Goal: Task Accomplishment & Management: Manage account settings

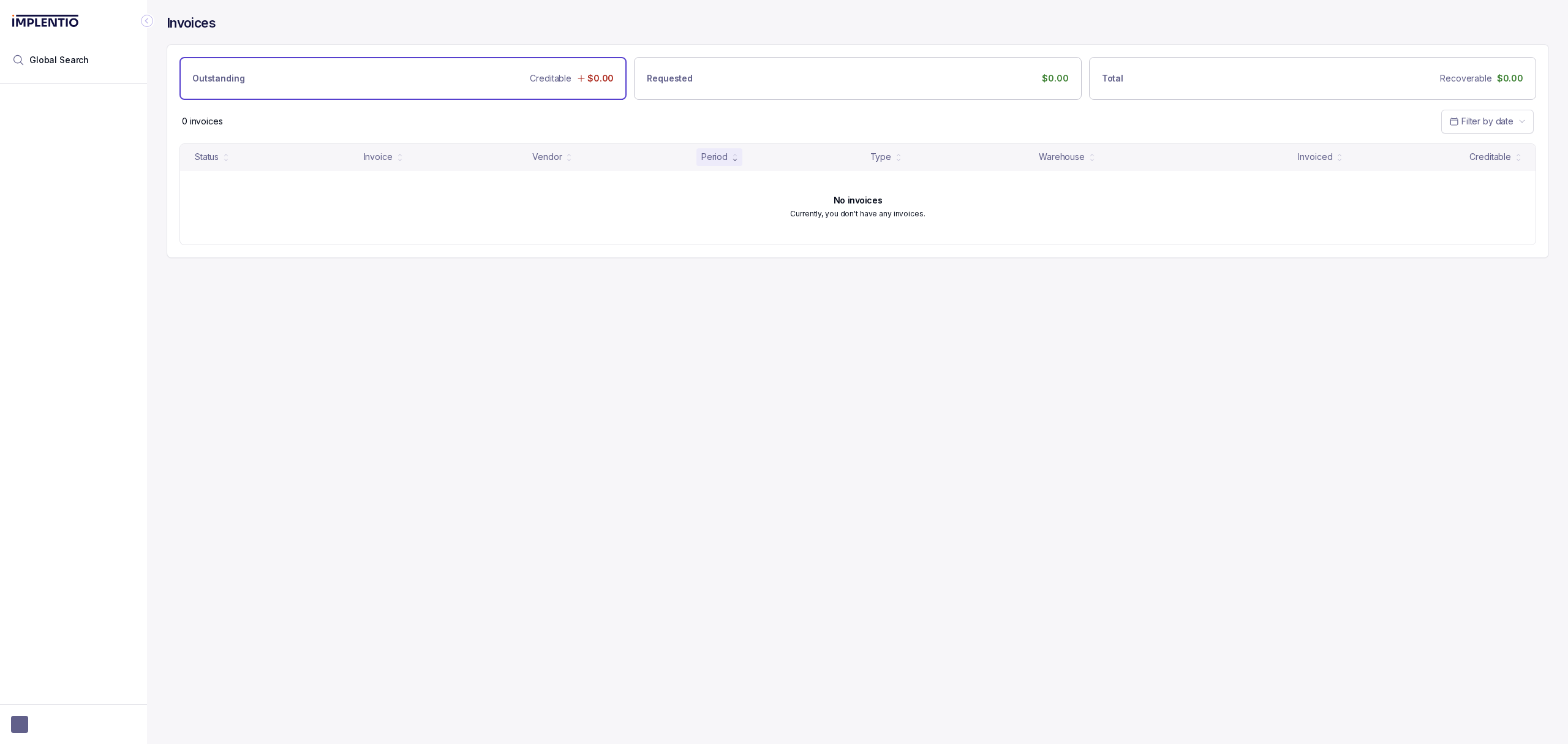
click at [383, 356] on div "Invoices Outstanding Creditable $0.00 Requested $0.00 Total Recoverable $0.00 0…" at bounding box center [853, 372] width 1412 height 744
click at [974, 221] on div "No invoices Currently, you don't have any invoices." at bounding box center [858, 207] width 1355 height 73
click at [892, 214] on p "Currently, you don't have any invoices." at bounding box center [858, 214] width 135 height 12
click at [828, 236] on div "No invoices Currently, you don't have any invoices." at bounding box center [858, 207] width 1355 height 73
click at [620, 236] on div "No invoices Currently, you don't have any invoices." at bounding box center [858, 207] width 1355 height 73
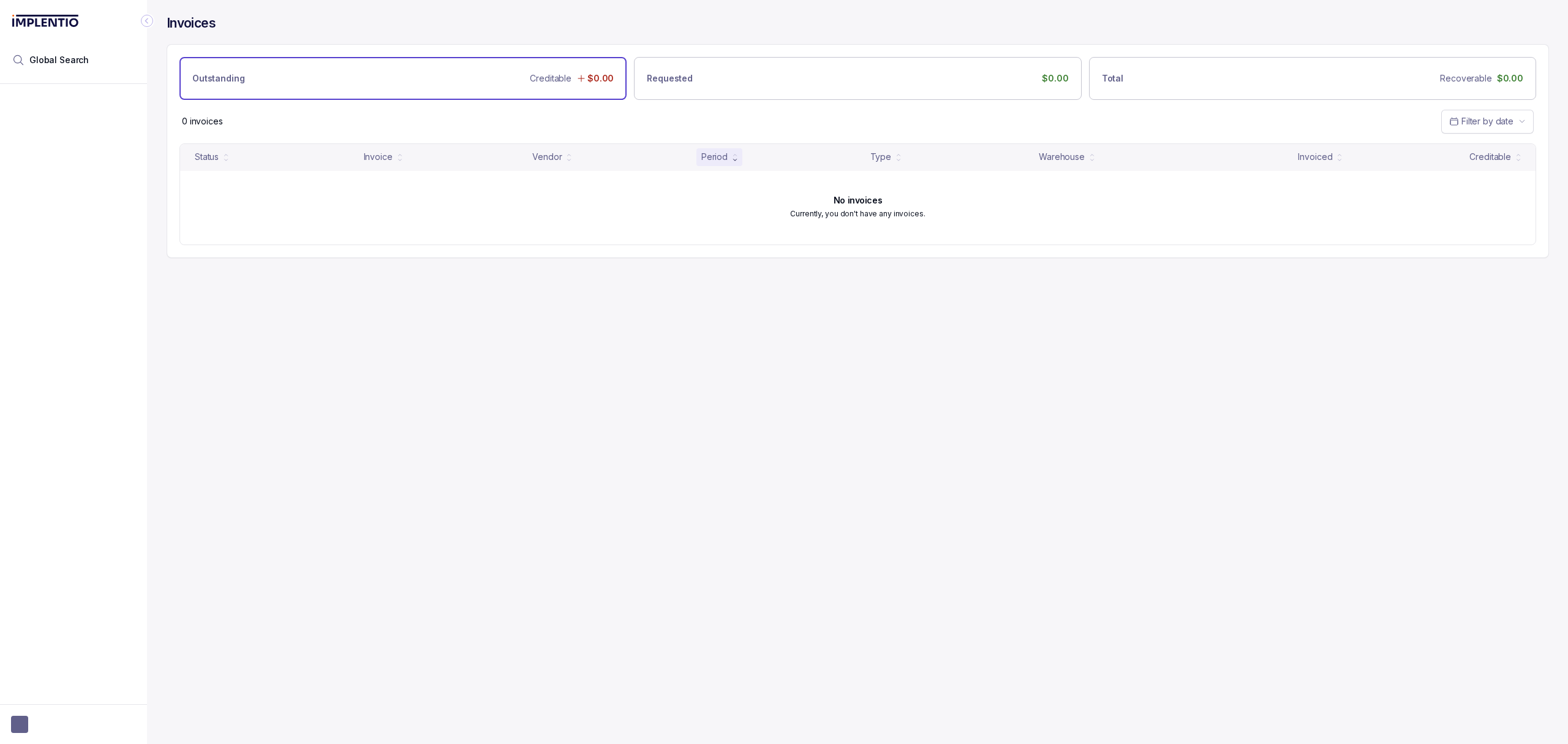
click at [429, 240] on div "No invoices Currently, you don't have any invoices." at bounding box center [858, 207] width 1355 height 73
drag, startPoint x: 361, startPoint y: 440, endPoint x: 331, endPoint y: 463, distance: 37.8
click at [361, 440] on div "Invoices Outstanding Creditable $0.00 Requested $0.00 Total Recoverable $0.00 0…" at bounding box center [853, 372] width 1412 height 744
drag, startPoint x: 193, startPoint y: 577, endPoint x: 170, endPoint y: 601, distance: 33.2
click at [192, 579] on div "Invoices Outstanding Creditable $0.00 Requested $0.00 Total Recoverable $0.00 0…" at bounding box center [853, 372] width 1412 height 744
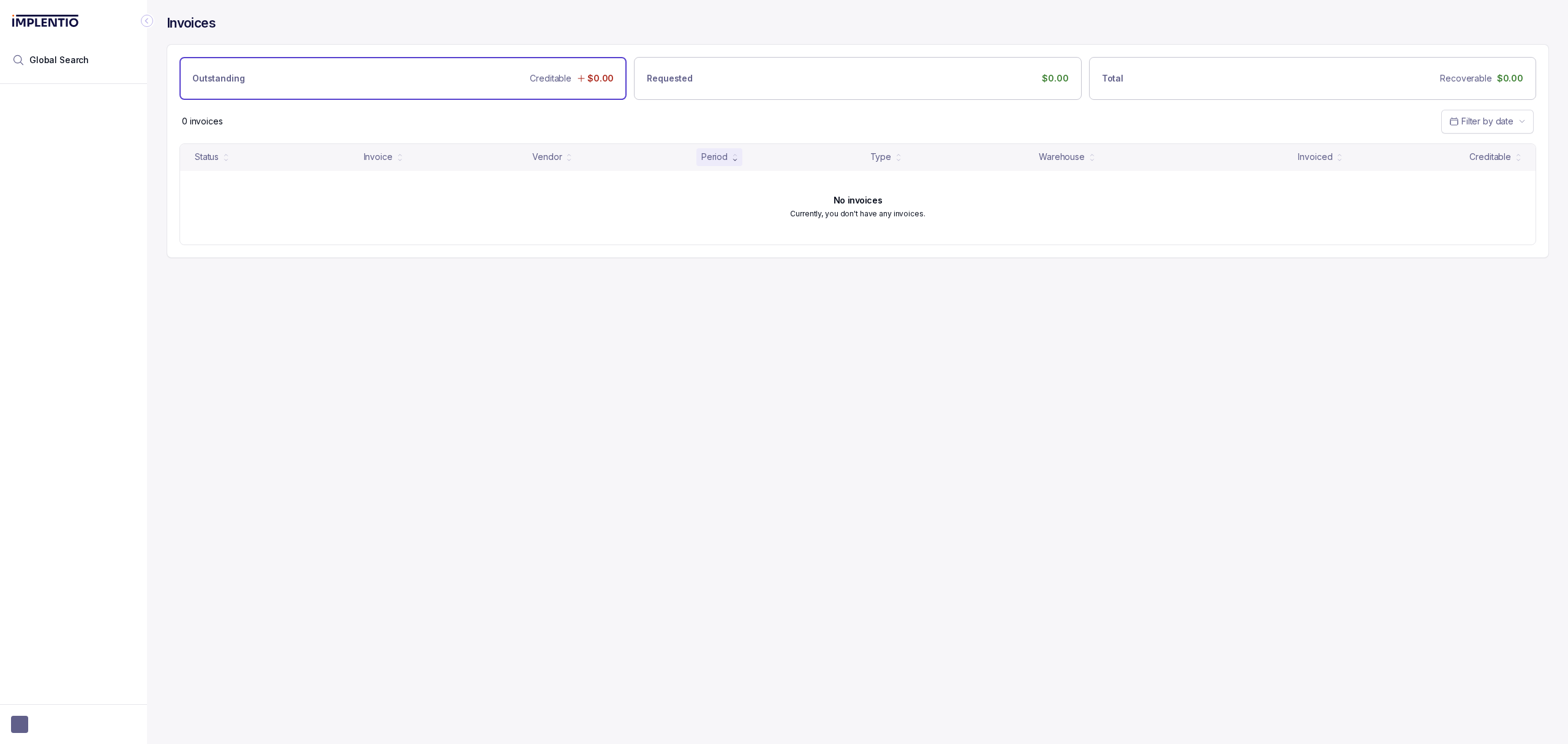
click at [339, 478] on div "Invoices Outstanding Creditable $0.00 Requested $0.00 Total Recoverable $0.00 0…" at bounding box center [853, 372] width 1412 height 744
click at [377, 459] on div "Invoices Outstanding Creditable $0.00 Requested $0.00 Total Recoverable $0.00 0…" at bounding box center [853, 372] width 1412 height 744
click at [464, 341] on div "Invoices Outstanding Creditable $0.00 Requested $0.00 Total Recoverable $0.00 0…" at bounding box center [853, 372] width 1412 height 744
click at [608, 303] on div "Invoices Outstanding Creditable $0.00 Requested $0.00 Total Recoverable $0.00 0…" at bounding box center [853, 372] width 1412 height 744
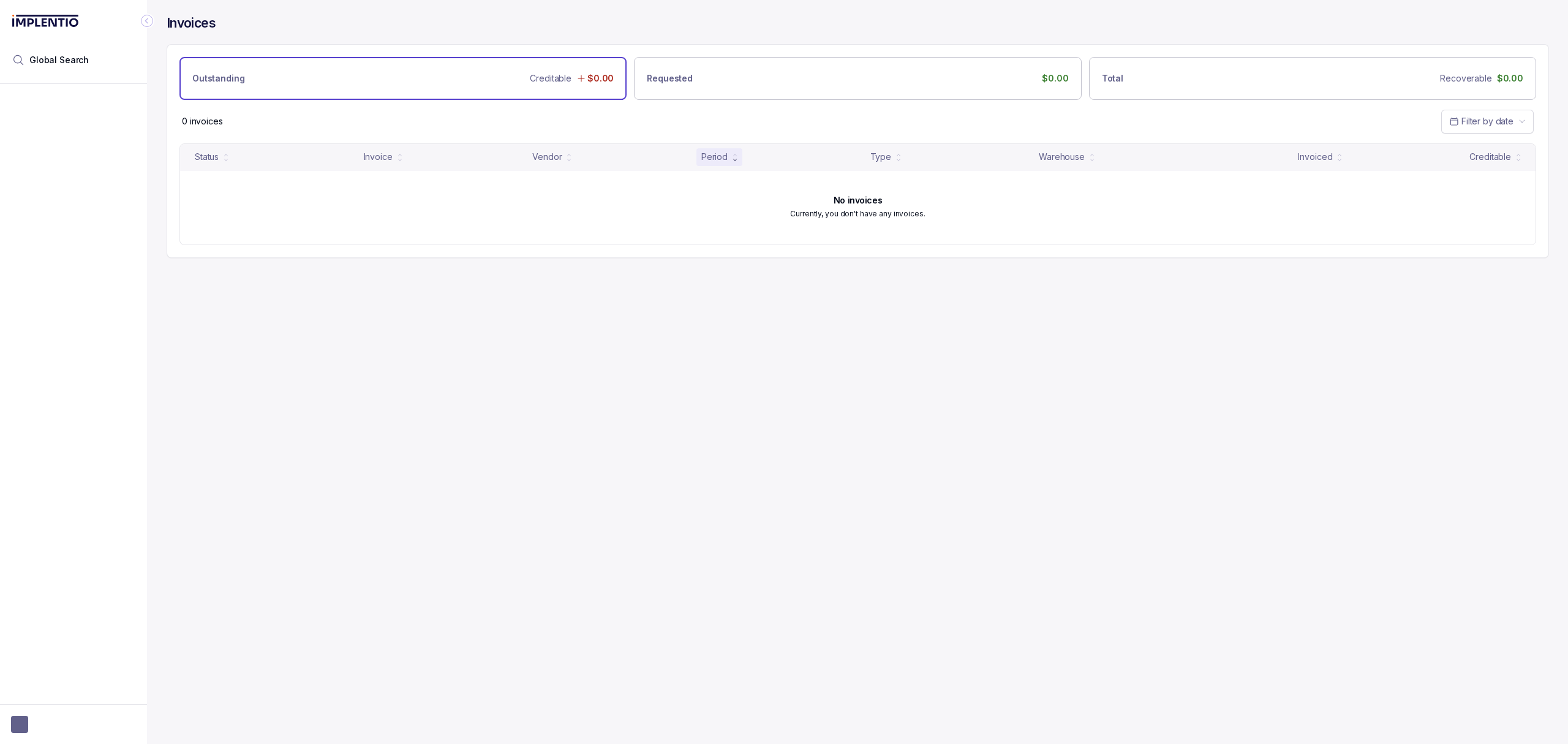
click at [783, 233] on div "No invoices Currently, you don't have any invoices." at bounding box center [858, 207] width 1355 height 73
click at [843, 205] on h6 "No invoices" at bounding box center [858, 200] width 49 height 10
click at [844, 217] on p "Currently, you don't have any invoices." at bounding box center [858, 214] width 135 height 12
click at [860, 217] on p "Currently, you don't have any invoices." at bounding box center [858, 214] width 135 height 12
click at [847, 257] on div "Status Invoice Vendor Period Type Warehouse Invoiced Creditable No invoices Cur…" at bounding box center [858, 200] width 1381 height 114
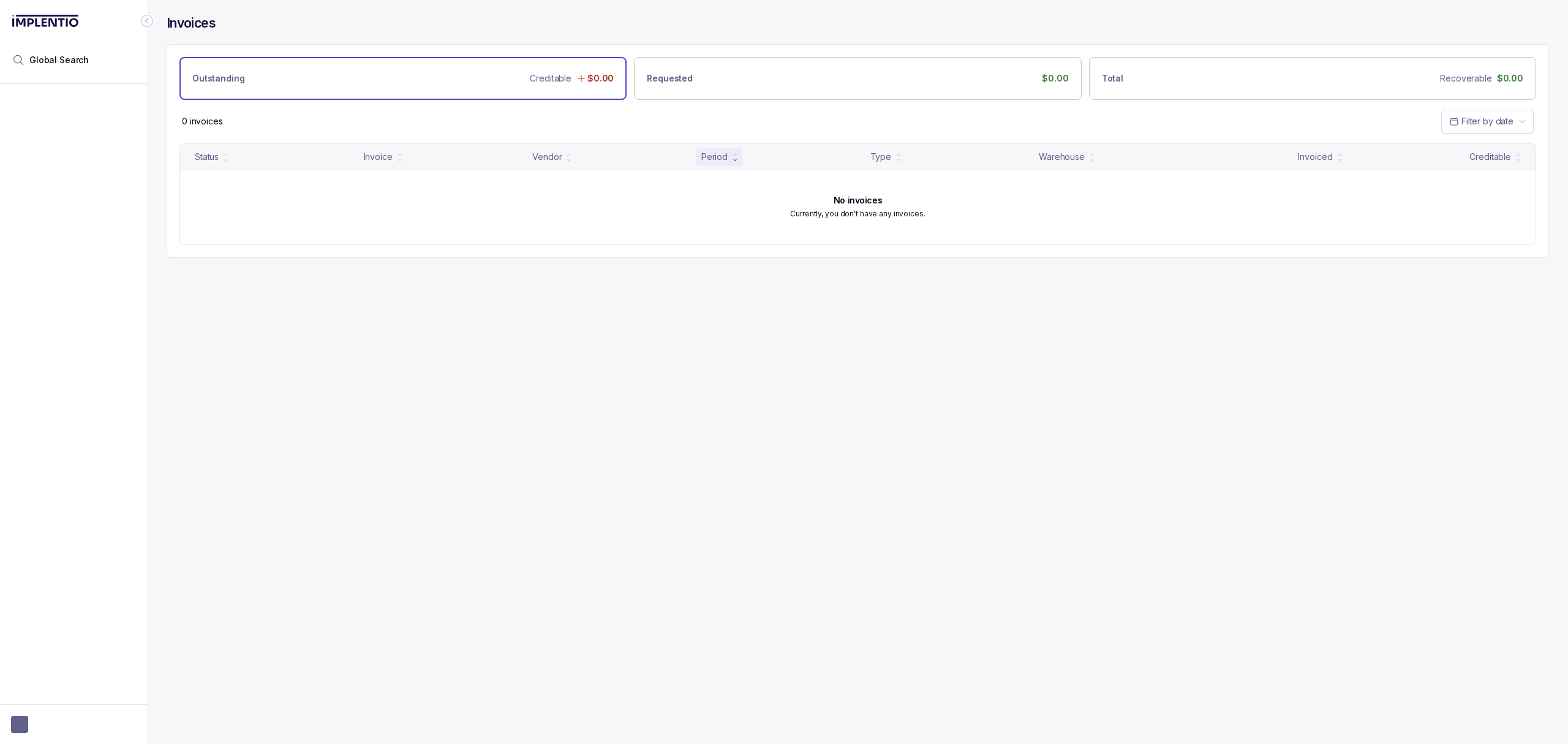
click at [802, 275] on div "Invoices Outstanding Creditable $0.00 Requested $0.00 Total Recoverable $0.00 0…" at bounding box center [853, 372] width 1412 height 744
click at [352, 540] on div "Invoices Outstanding Creditable $0.00 Requested $0.00 Total Recoverable $0.00 0…" at bounding box center [853, 372] width 1412 height 744
click at [27, 722] on span "User initials" at bounding box center [20, 725] width 17 height 17
click at [200, 557] on div "Invoices Outstanding Creditable $0.00 Requested $0.00 Total Recoverable $0.00 0…" at bounding box center [853, 372] width 1412 height 744
click at [37, 726] on button "button" at bounding box center [74, 725] width 125 height 17
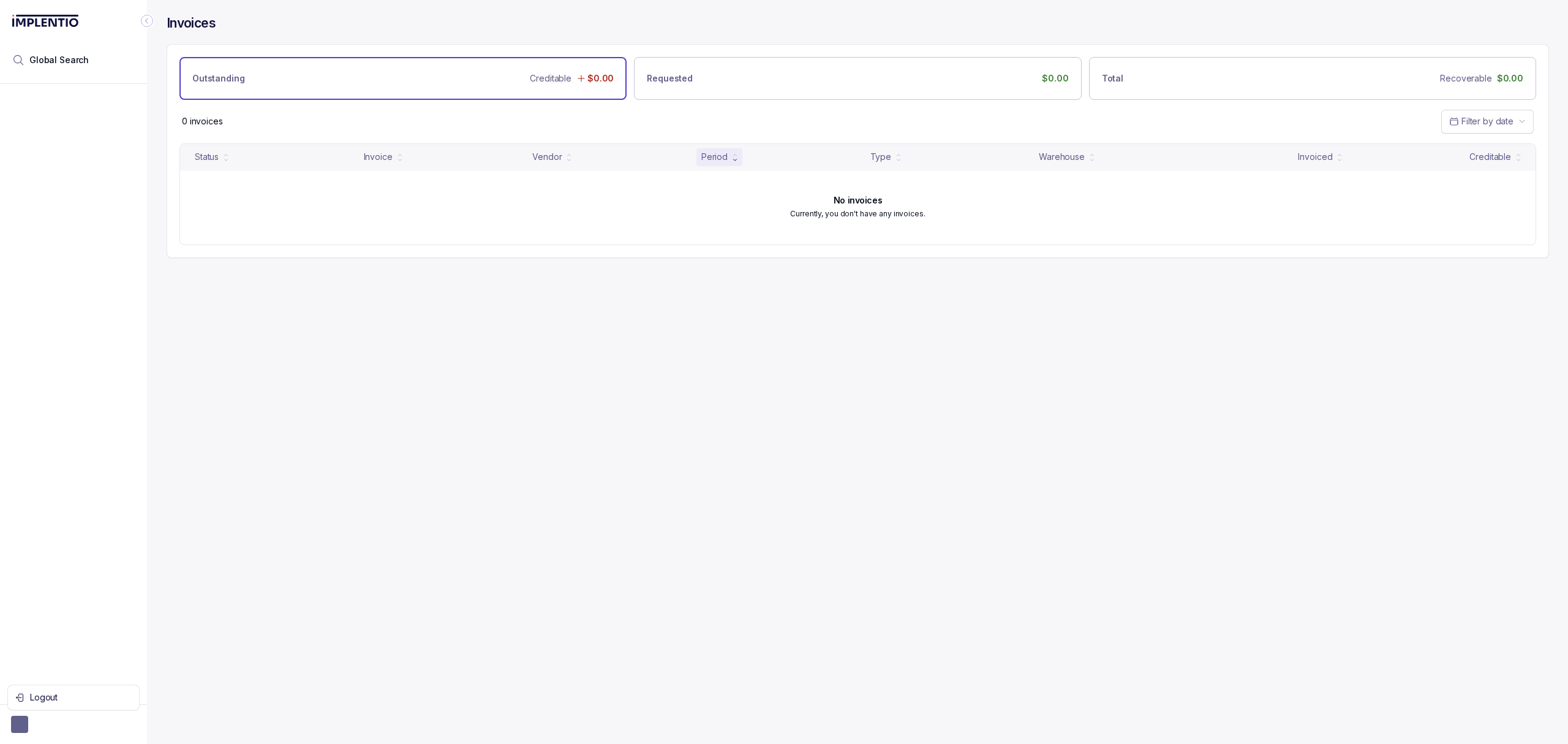
click at [77, 685] on div "Logout" at bounding box center [73, 697] width 133 height 26
click at [63, 700] on p "Logout" at bounding box center [81, 697] width 102 height 12
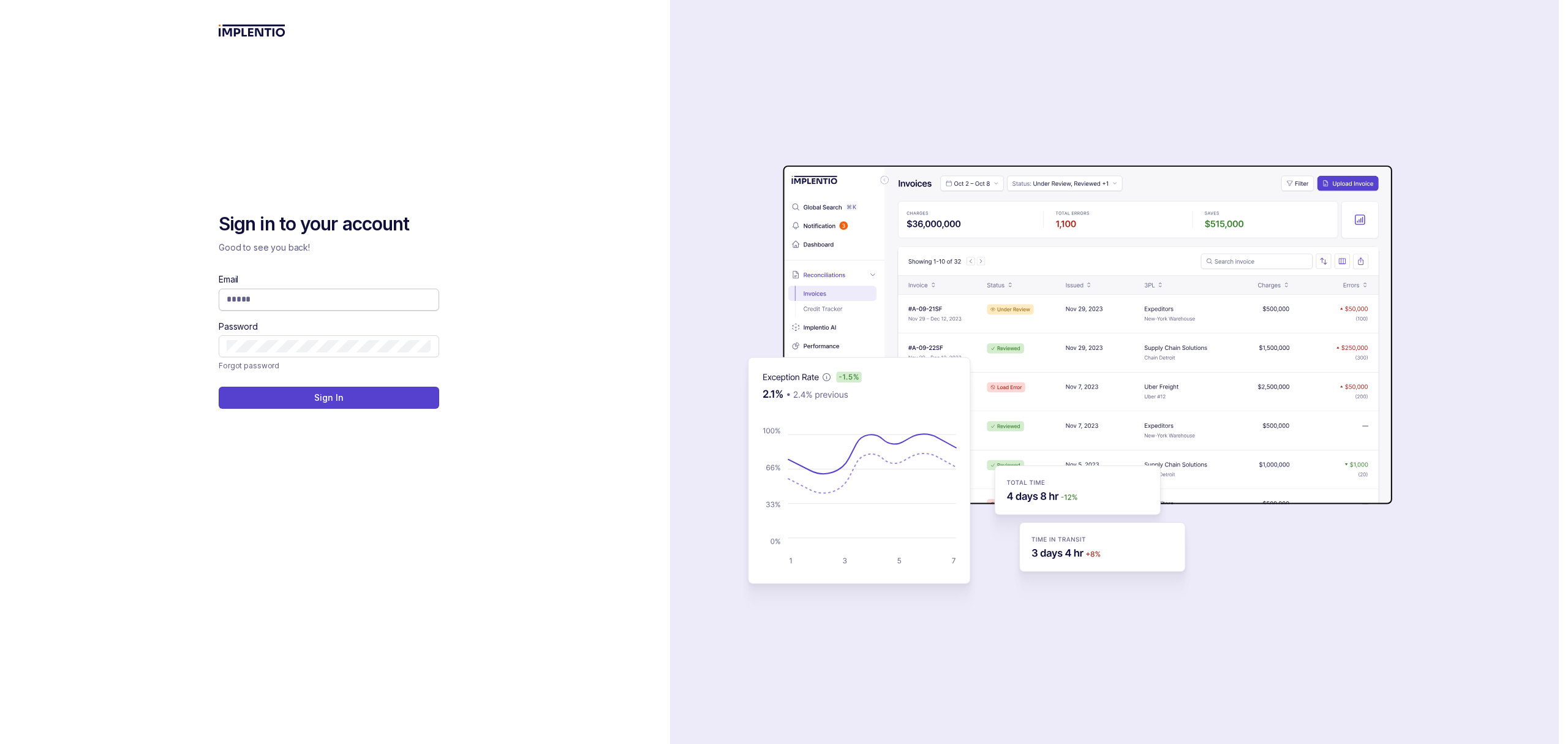
click at [378, 297] on input "Email" at bounding box center [329, 299] width 205 height 12
click at [507, 253] on div "Sign in to your account Good to see you back! Email Password Forgot password Si…" at bounding box center [335, 372] width 670 height 744
click at [1493, 120] on div "auth background image" at bounding box center [1115, 372] width 889 height 744
click at [625, 535] on div "Sign in to your account Good to see you back! Email Password Forgot password Si…" at bounding box center [335, 372] width 670 height 744
click at [608, 513] on div "Sign in to your account Good to see you back! Email Password Forgot password Si…" at bounding box center [335, 372] width 670 height 744
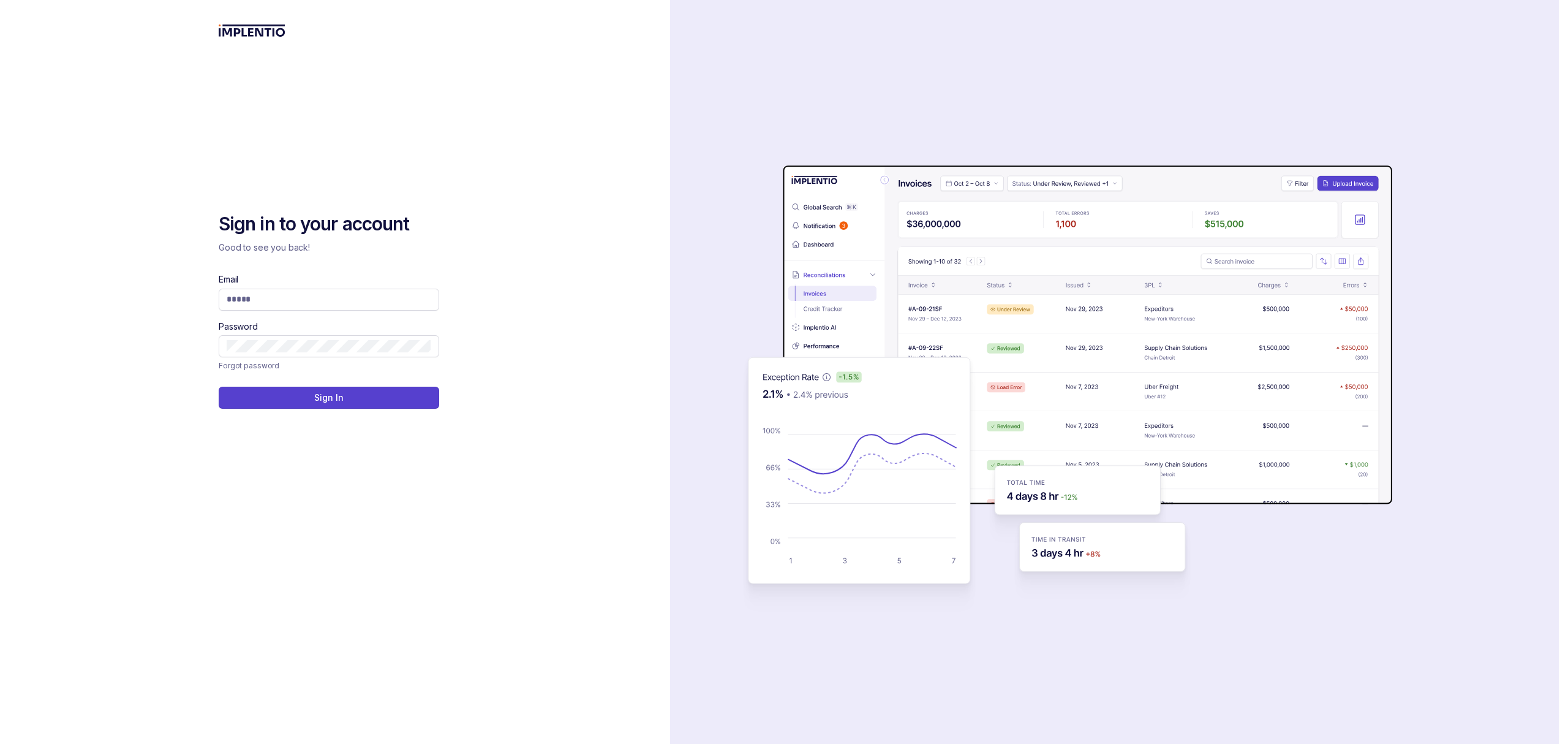
click at [591, 407] on div "Sign in to your account Good to see you back! Email Password Forgot password Si…" at bounding box center [335, 372] width 670 height 744
click at [570, 376] on div "Sign in to your account Good to see you back! Email Password Forgot password Si…" at bounding box center [335, 372] width 670 height 744
click at [559, 359] on div "Sign in to your account Good to see you back! Email Password Forgot password Si…" at bounding box center [335, 372] width 670 height 744
click at [530, 349] on div "Sign in to your account Good to see you back! Email Password Forgot password Si…" at bounding box center [335, 372] width 670 height 744
click at [528, 341] on div "Sign in to your account Good to see you back! Email Password Forgot password Si…" at bounding box center [335, 372] width 670 height 744
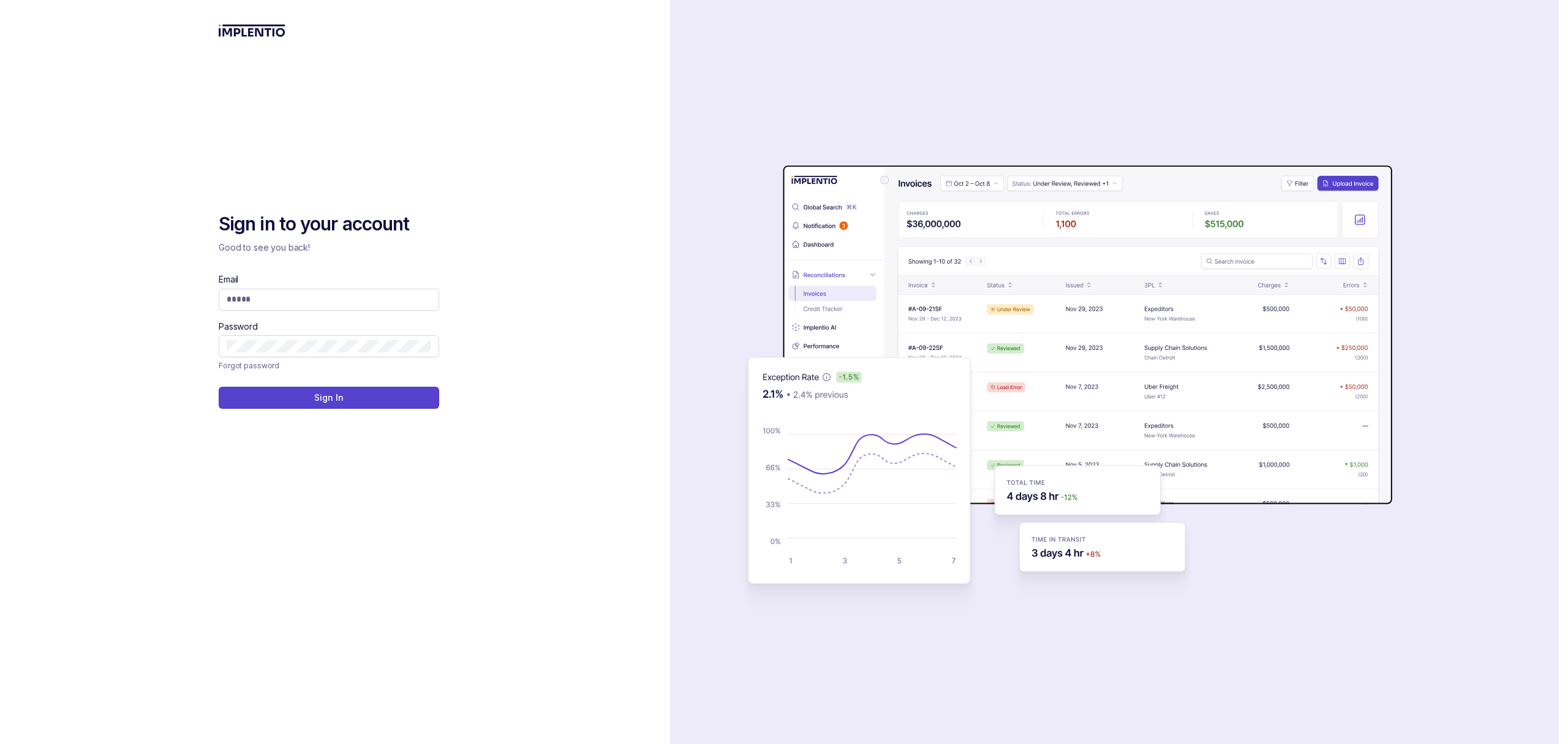
click at [535, 322] on div "Sign in to your account Good to see you back! Email Password Forgot password Si…" at bounding box center [335, 372] width 670 height 744
click at [579, 179] on div "Sign in to your account Good to see you back! Email Password Forgot password Si…" at bounding box center [335, 372] width 670 height 744
click at [538, 199] on div "Sign in to your account Good to see you back! Email Password Forgot password Si…" at bounding box center [335, 372] width 670 height 744
drag, startPoint x: 520, startPoint y: 219, endPoint x: 518, endPoint y: 231, distance: 12.2
click at [520, 221] on div "Sign in to your account Good to see you back! Email Password Forgot password Si…" at bounding box center [335, 372] width 670 height 744
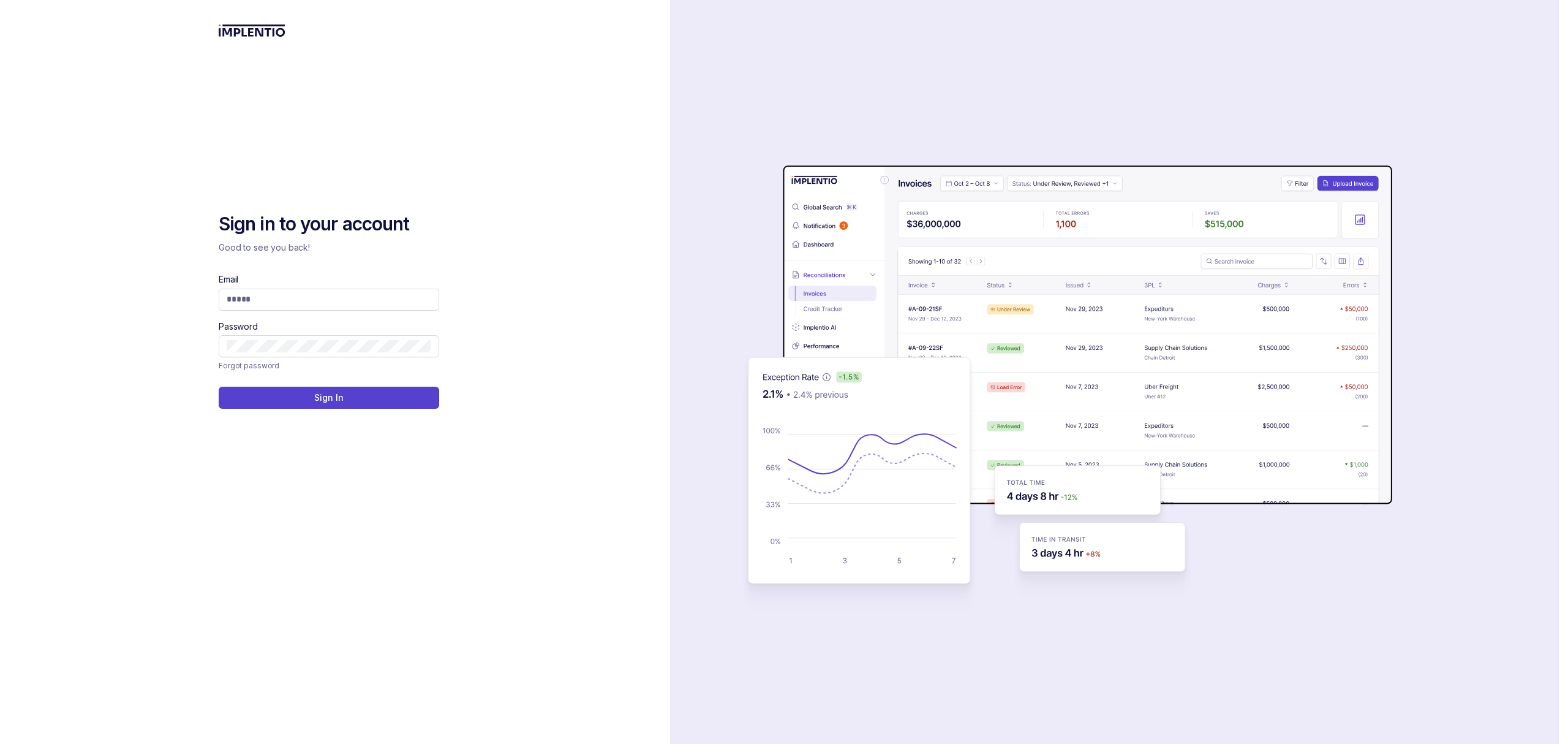
click at [526, 231] on div "Sign in to your account Good to see you back! Email Password Forgot password Si…" at bounding box center [335, 372] width 670 height 744
click at [529, 222] on div "Sign in to your account Good to see you back! Email Password Forgot password Si…" at bounding box center [335, 372] width 670 height 744
